Goal: Check status: Check status

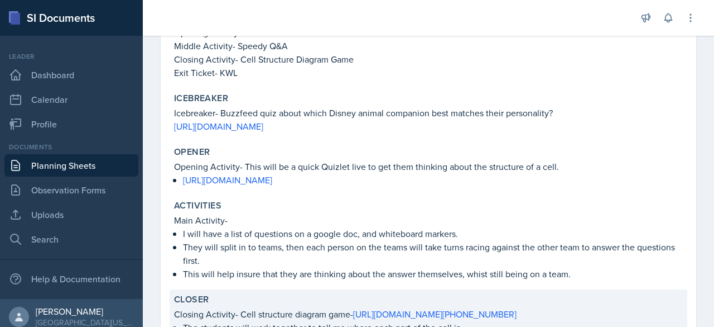
scroll to position [308, 0]
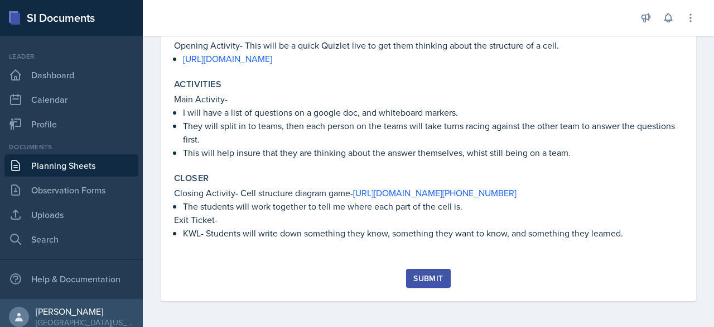
click at [430, 278] on div "Submit" at bounding box center [429, 277] width 30 height 9
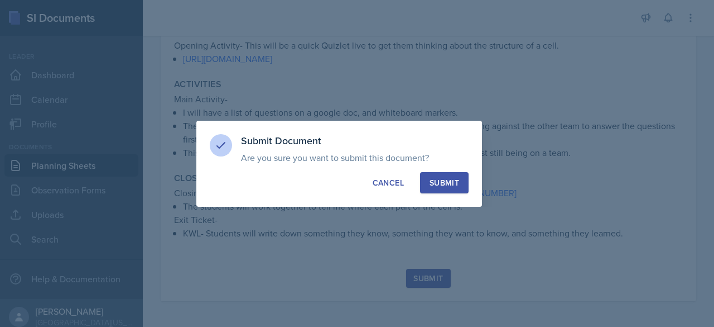
click at [439, 188] on button "Submit" at bounding box center [444, 182] width 49 height 21
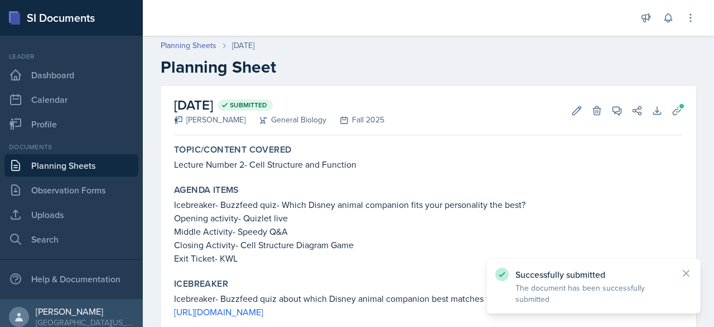
scroll to position [0, 0]
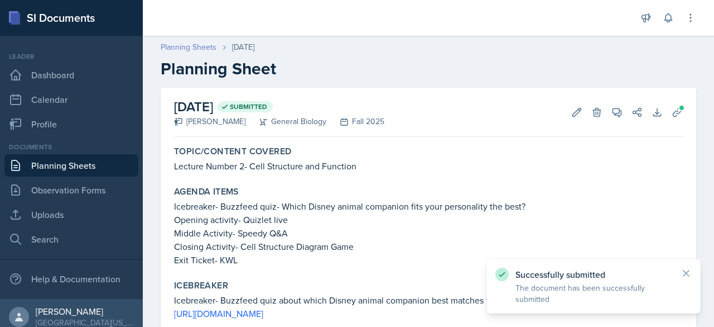
click at [184, 48] on link "Planning Sheets" at bounding box center [189, 47] width 56 height 12
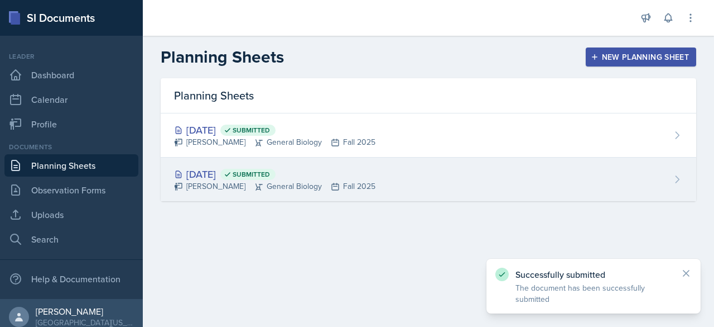
click at [246, 177] on div "[DATE] Submitted" at bounding box center [274, 173] width 201 height 15
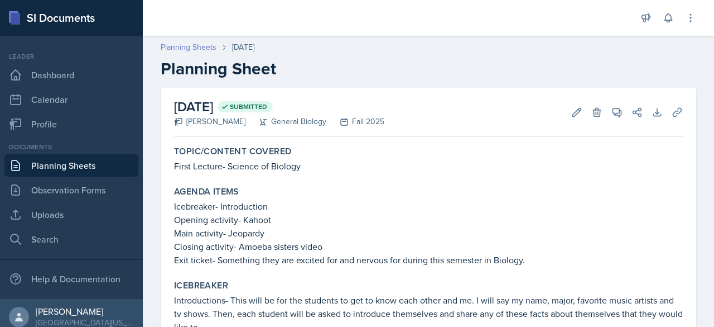
click at [185, 44] on link "Planning Sheets" at bounding box center [189, 47] width 56 height 12
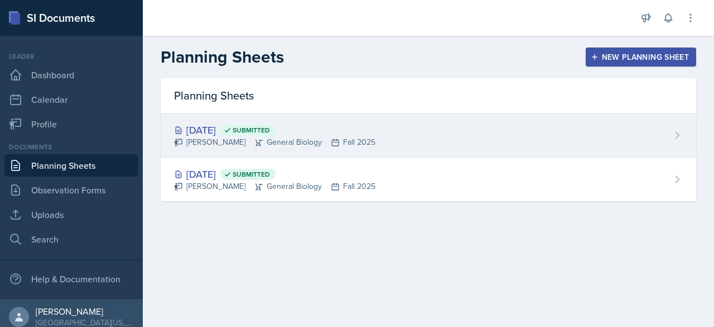
click at [212, 132] on div "[DATE] Submitted" at bounding box center [274, 129] width 201 height 15
